Goal: Information Seeking & Learning: Learn about a topic

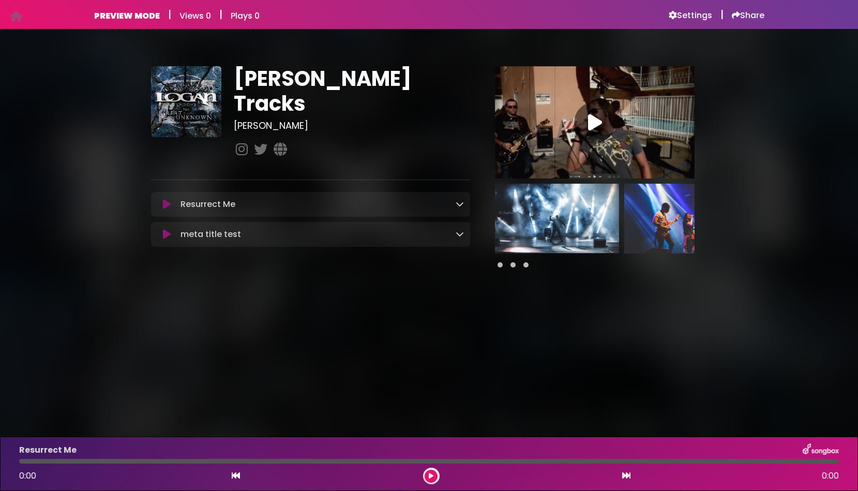
click at [459, 200] on icon at bounding box center [459, 204] width 8 height 8
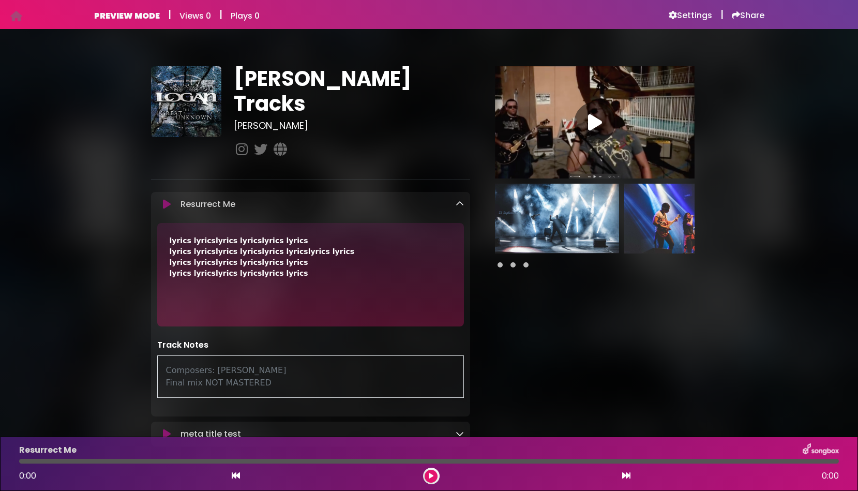
drag, startPoint x: 281, startPoint y: 366, endPoint x: 156, endPoint y: 351, distance: 126.1
click at [155, 349] on div "Track Notes Composers: greg picollo Final mix NOT MASTERED" at bounding box center [310, 368] width 319 height 59
click at [329, 366] on div "Composers: greg picollo Final mix NOT MASTERED" at bounding box center [310, 376] width 307 height 42
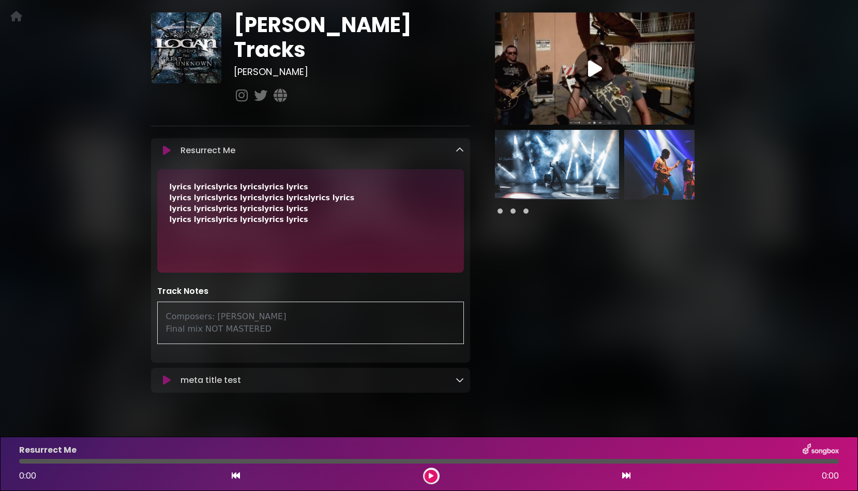
scroll to position [53, 0]
click at [461, 376] on icon at bounding box center [459, 380] width 8 height 8
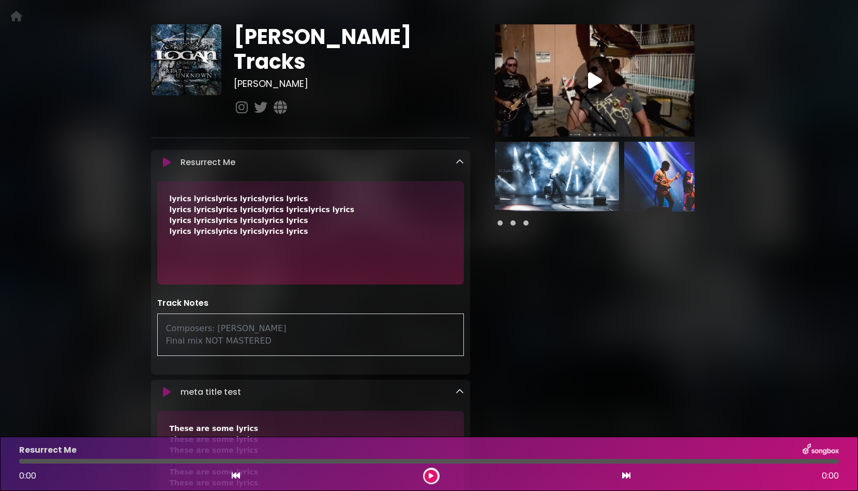
scroll to position [43, 0]
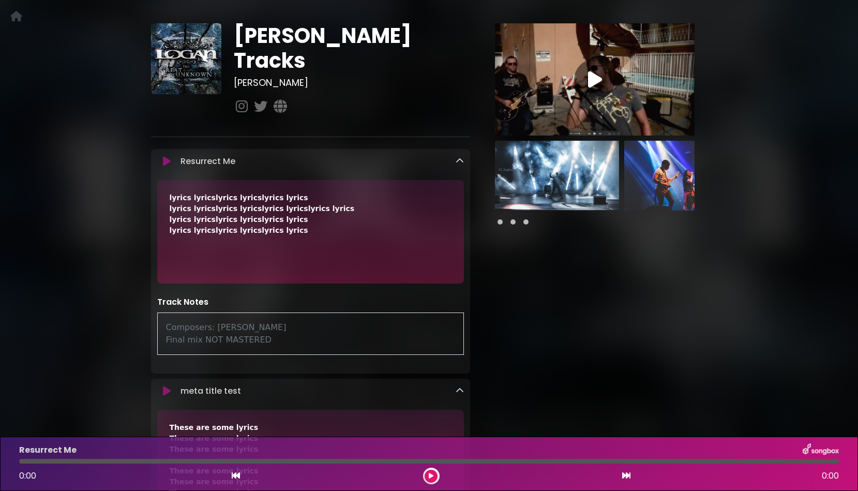
click at [461, 386] on icon at bounding box center [459, 390] width 8 height 8
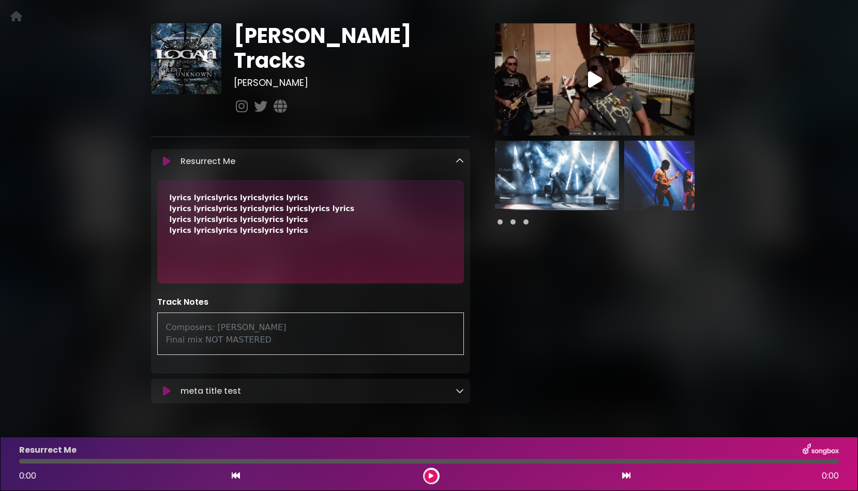
click at [460, 157] on icon at bounding box center [459, 161] width 8 height 8
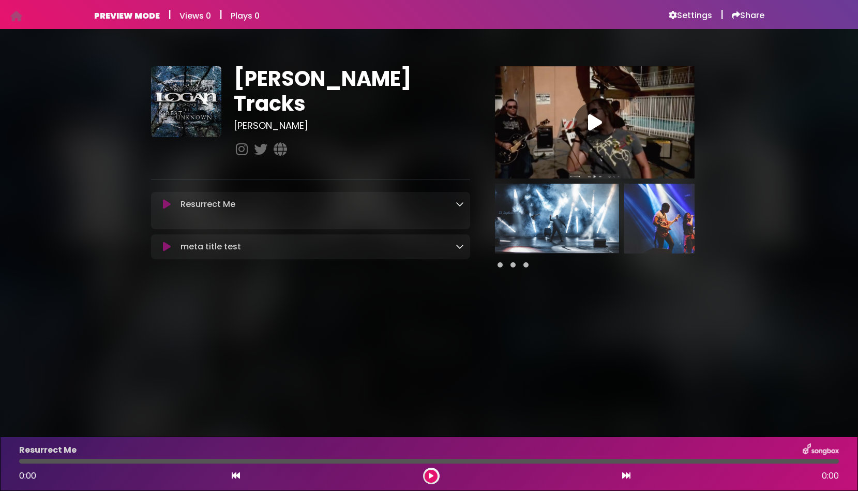
scroll to position [0, 0]
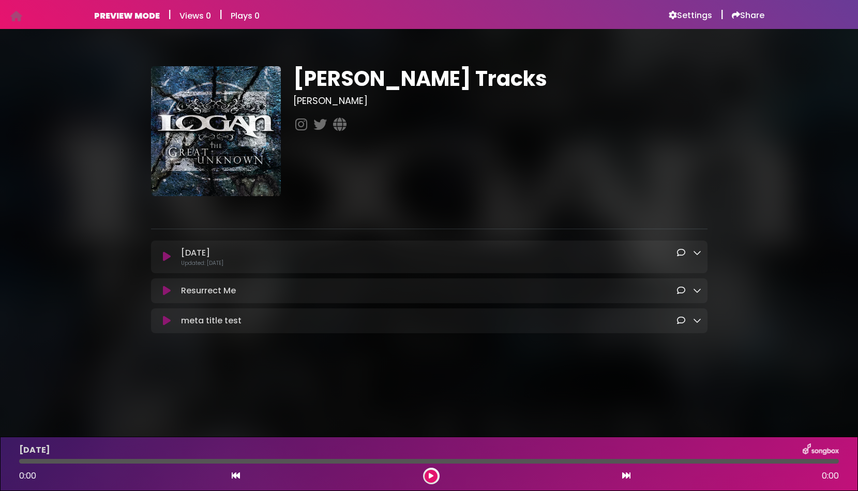
click at [682, 252] on icon at bounding box center [681, 252] width 8 height 8
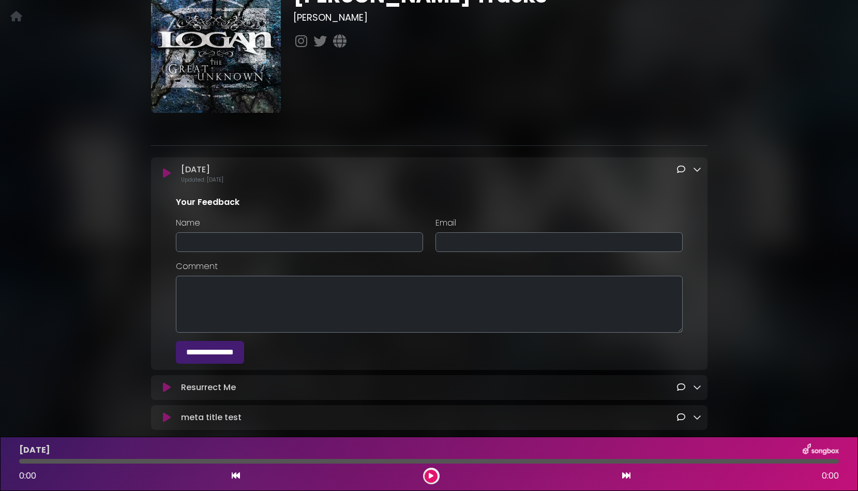
scroll to position [116, 0]
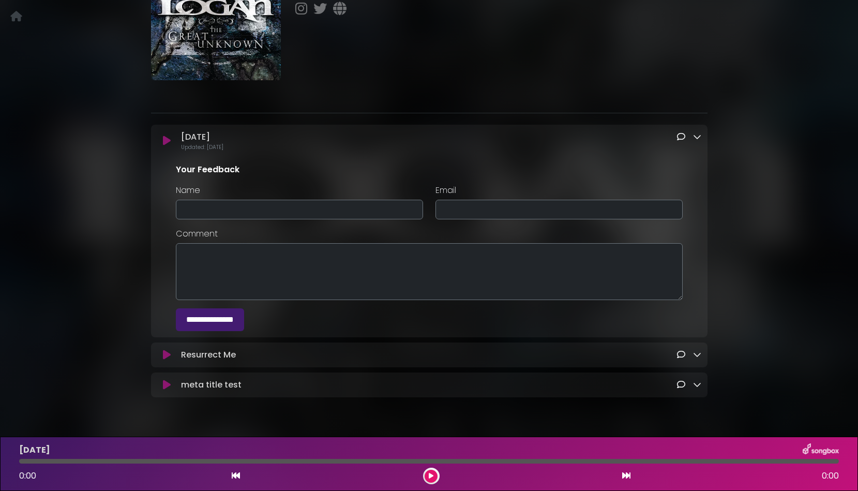
click at [679, 138] on icon at bounding box center [681, 136] width 8 height 8
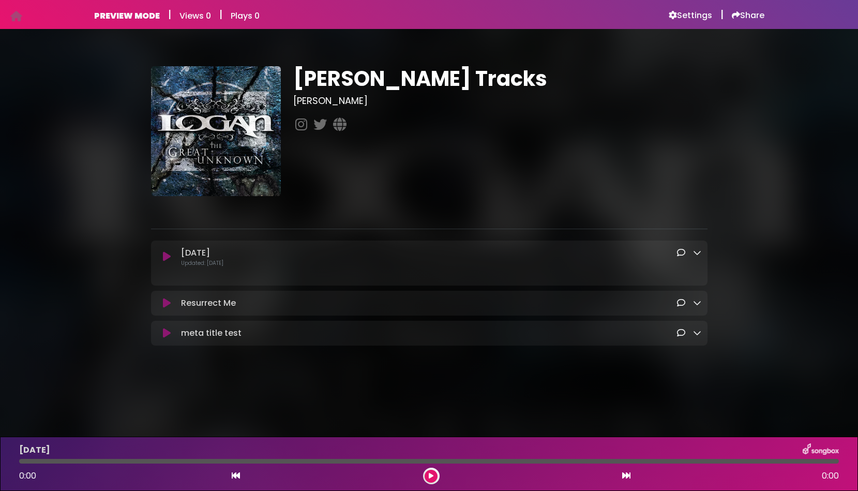
scroll to position [0, 0]
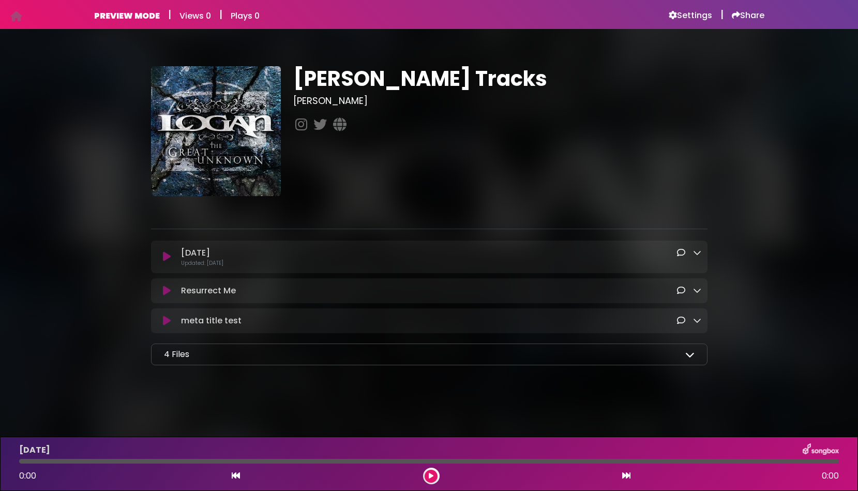
click at [692, 355] on icon at bounding box center [689, 353] width 9 height 9
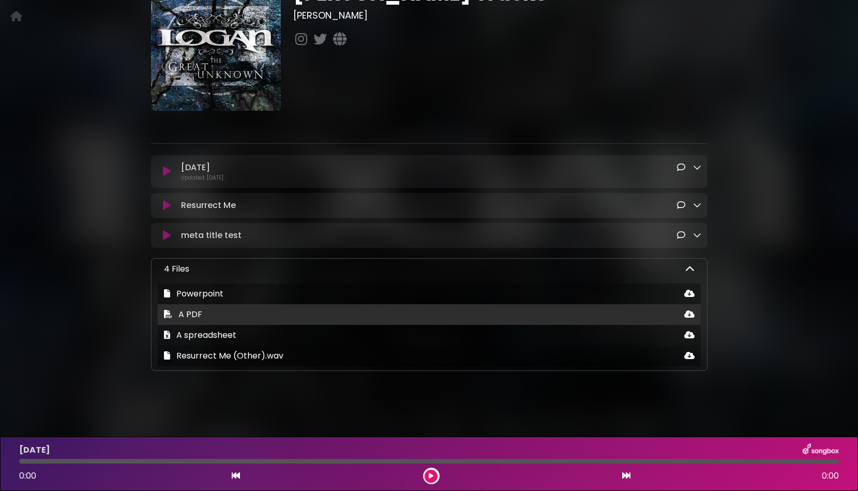
scroll to position [87, 0]
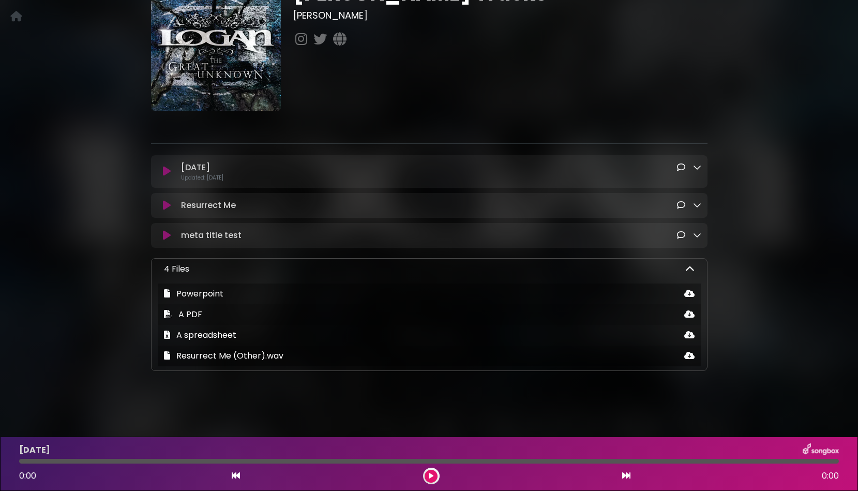
click at [689, 267] on icon at bounding box center [689, 268] width 9 height 9
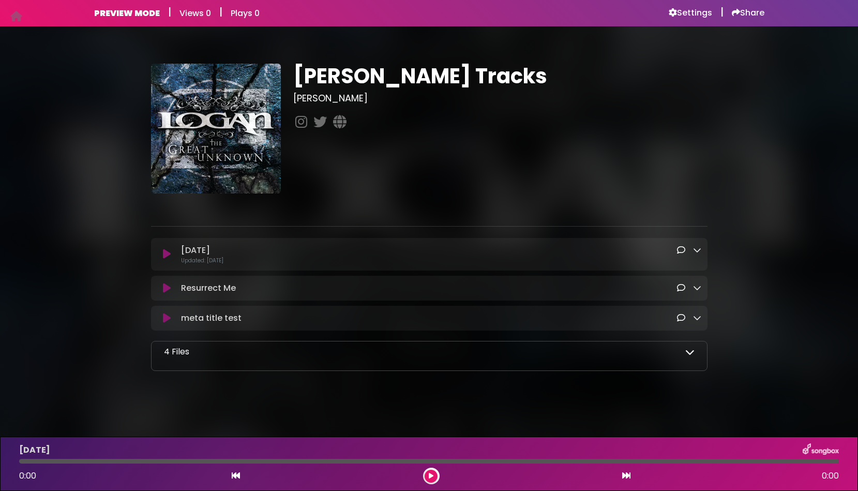
scroll to position [0, 0]
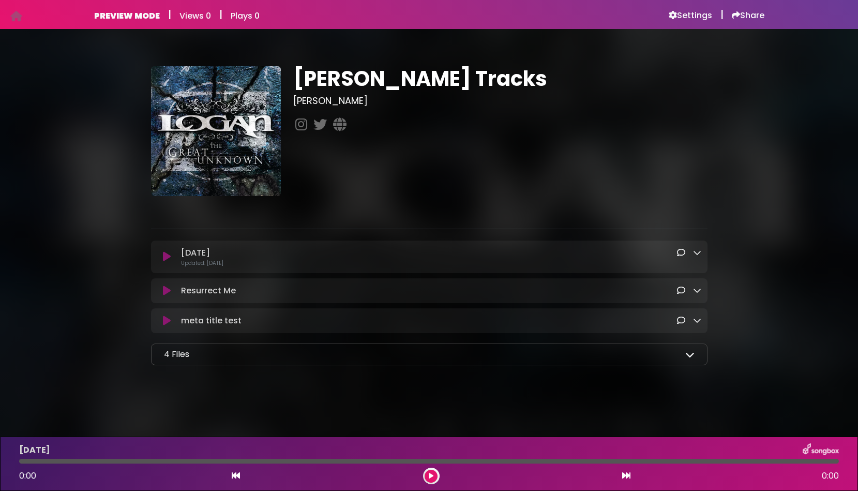
click at [689, 356] on icon at bounding box center [689, 353] width 9 height 9
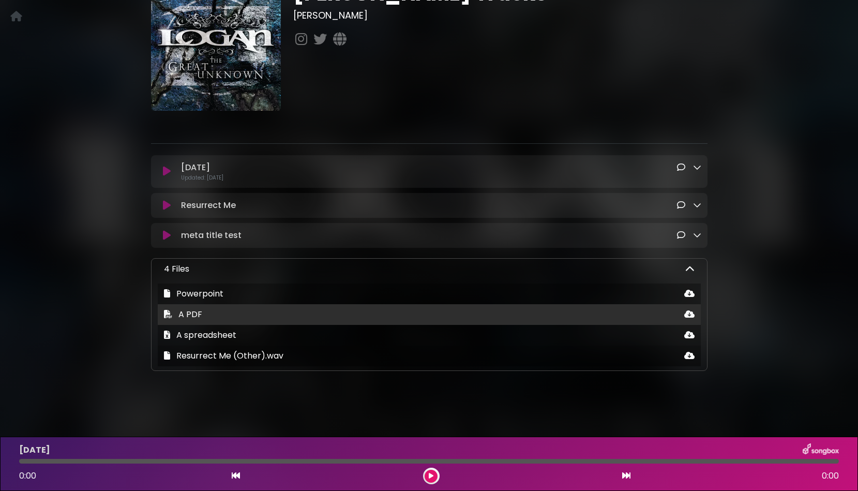
scroll to position [87, 0]
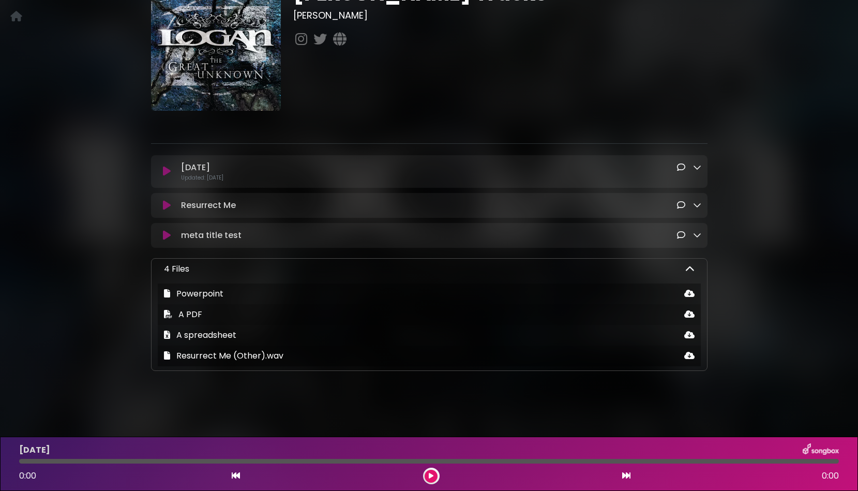
click at [690, 270] on icon at bounding box center [689, 268] width 9 height 9
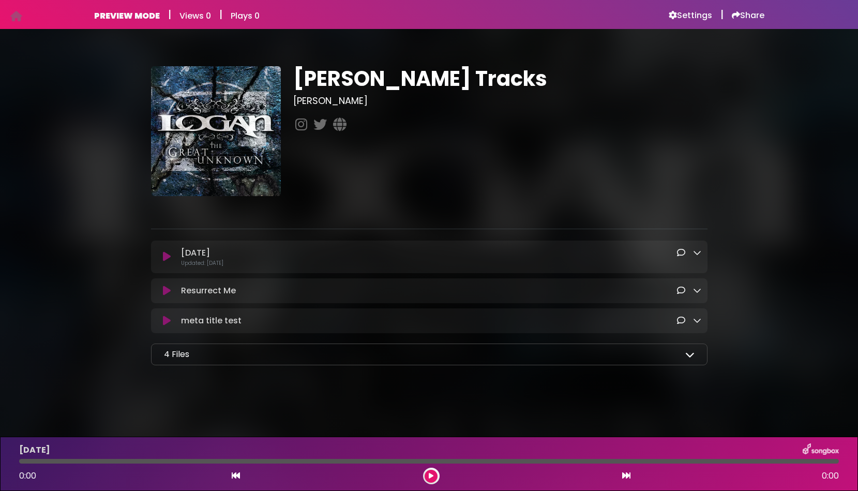
scroll to position [0, 0]
click at [692, 362] on div "4 Files Powerpoint A PDF A spreadsheet" at bounding box center [429, 354] width 556 height 22
click at [688, 355] on icon at bounding box center [689, 353] width 9 height 9
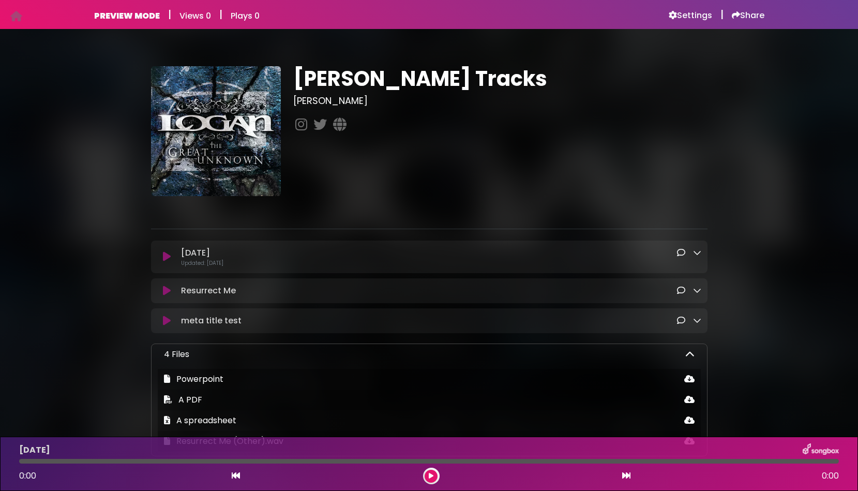
click at [688, 355] on icon at bounding box center [689, 353] width 9 height 9
click at [699, 255] on icon at bounding box center [697, 252] width 8 height 8
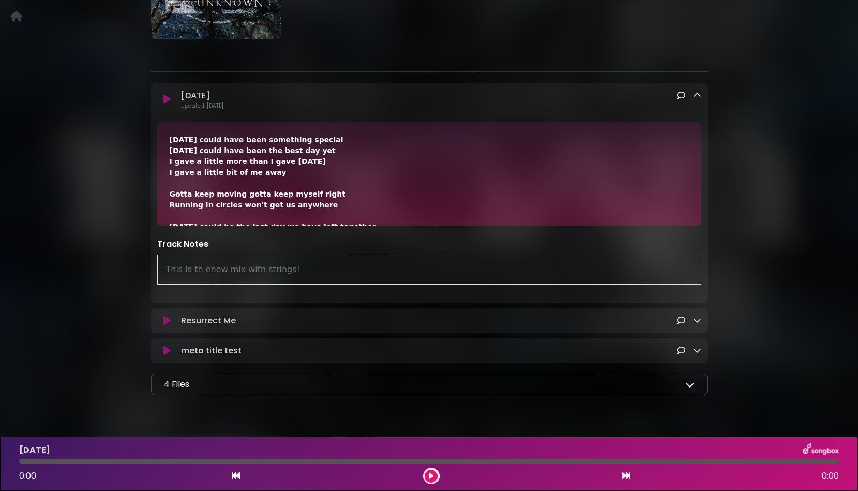
scroll to position [170, 0]
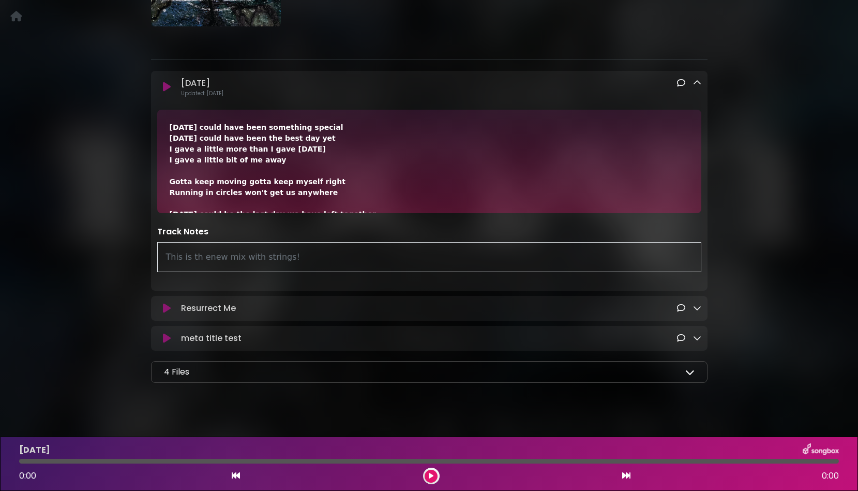
click at [697, 82] on icon at bounding box center [697, 83] width 8 height 8
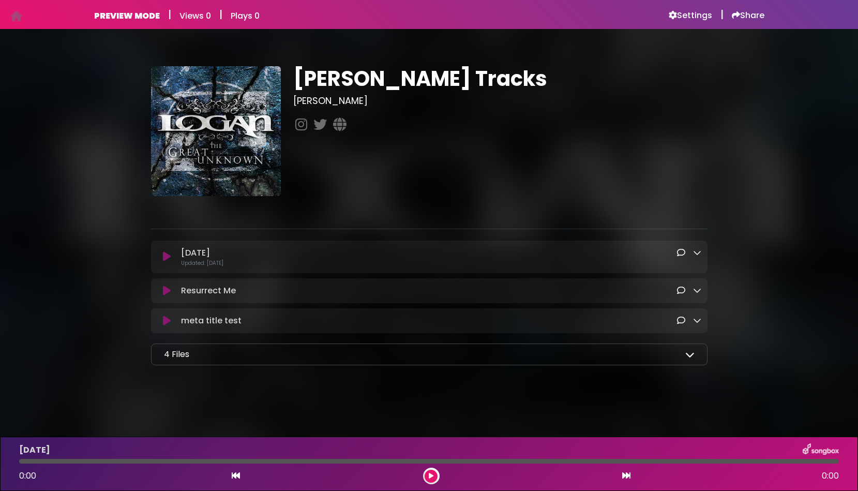
scroll to position [0, 0]
